Goal: Find specific page/section: Find specific page/section

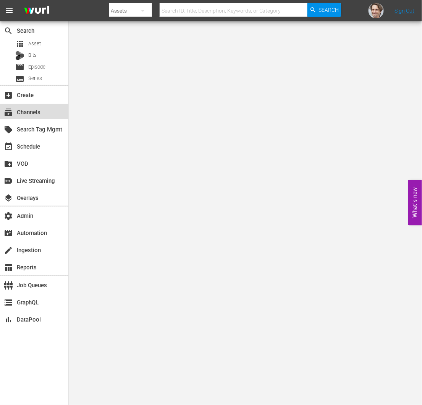
click at [18, 108] on div "subscriptions Channels" at bounding box center [21, 111] width 43 height 7
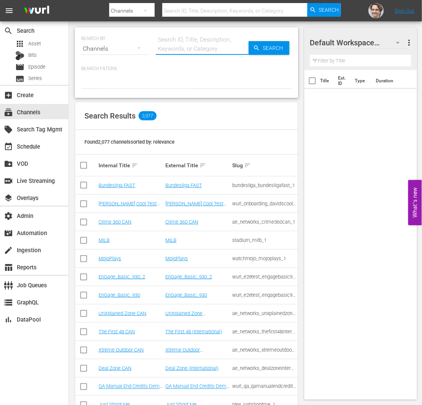
click at [173, 50] on input "text" at bounding box center [202, 49] width 93 height 18
paste input "bloomberg_bloombergtv_"
type input "bloomberg_bloombergtv_8"
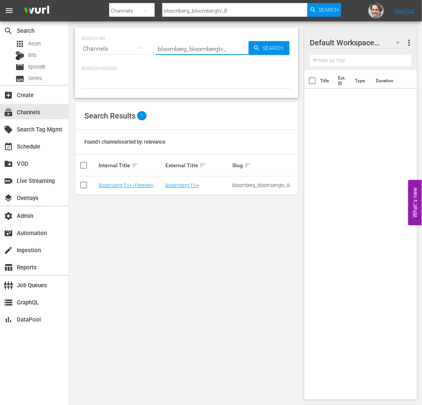
type input "bloomberg_bloombergtv_7"
